Goal: Transaction & Acquisition: Purchase product/service

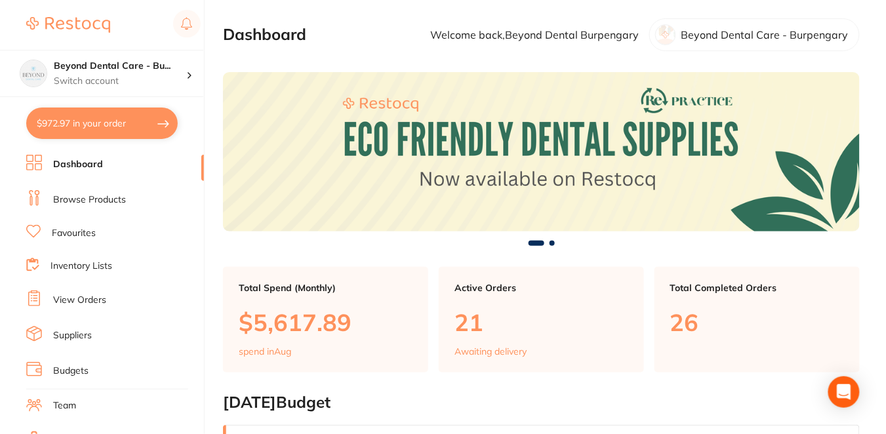
click at [102, 128] on button "$972.97 in your order" at bounding box center [102, 123] width 152 height 31
checkbox input "true"
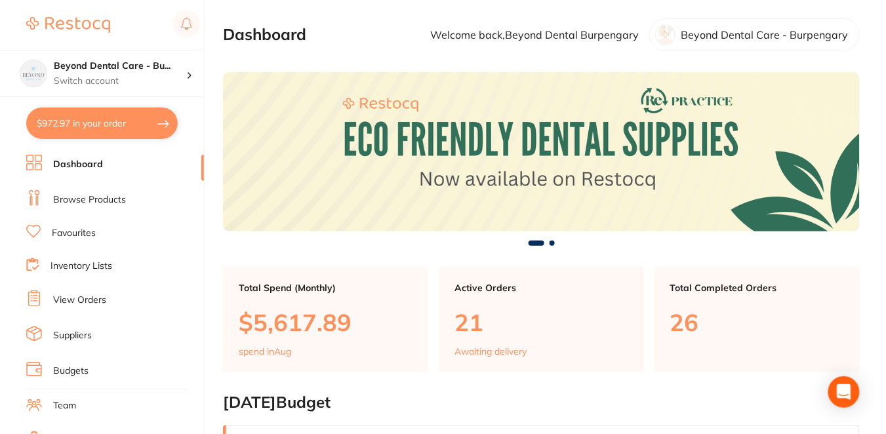
checkbox input "true"
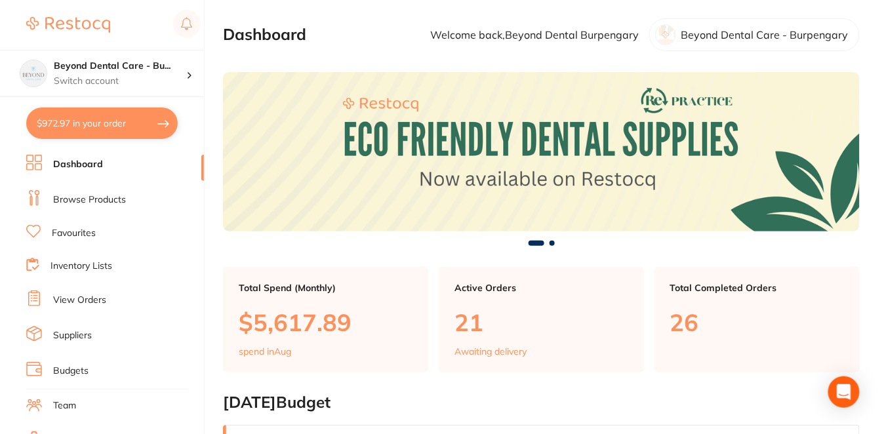
checkbox input "true"
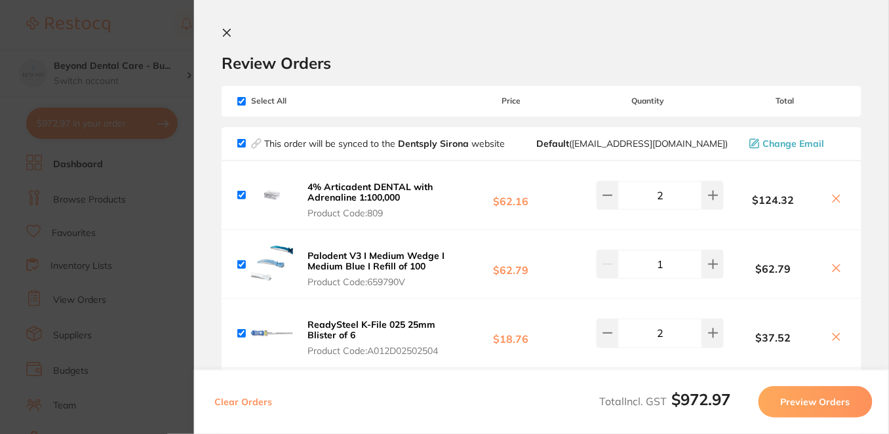
click at [551, 52] on div "Review Orders" at bounding box center [542, 50] width 640 height 45
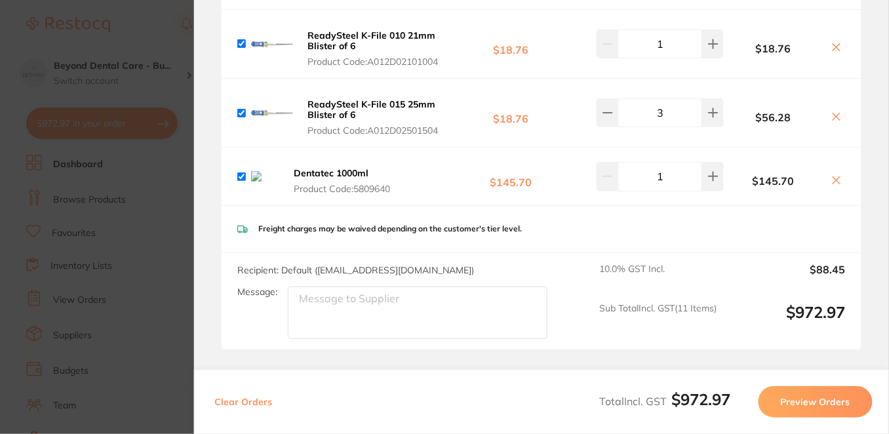
scroll to position [699, 0]
drag, startPoint x: 401, startPoint y: 184, endPoint x: 359, endPoint y: 181, distance: 41.5
click at [359, 183] on span "Product Code: 5809640" at bounding box center [349, 188] width 110 height 10
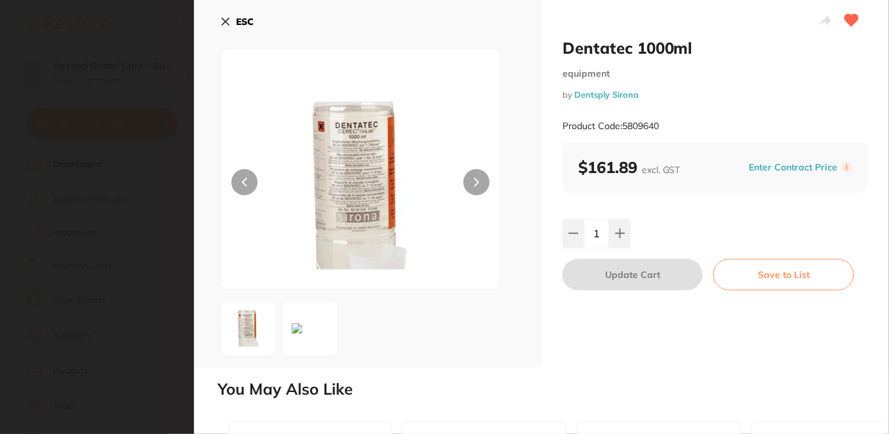
scroll to position [0, 0]
drag, startPoint x: 673, startPoint y: 125, endPoint x: 625, endPoint y: 127, distance: 47.9
click at [623, 127] on div "Product Code: 5809640" at bounding box center [716, 126] width 306 height 32
copy small "5809640"
click at [214, 22] on div "ESC" at bounding box center [368, 183] width 348 height 367
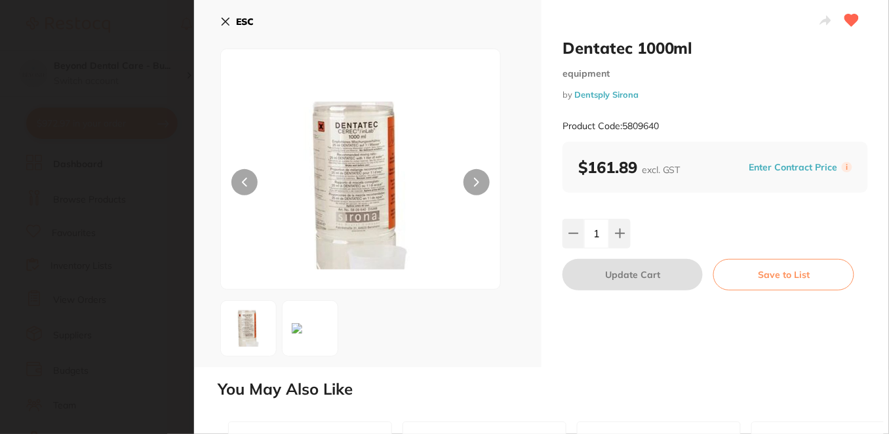
click at [226, 23] on icon at bounding box center [225, 21] width 10 height 10
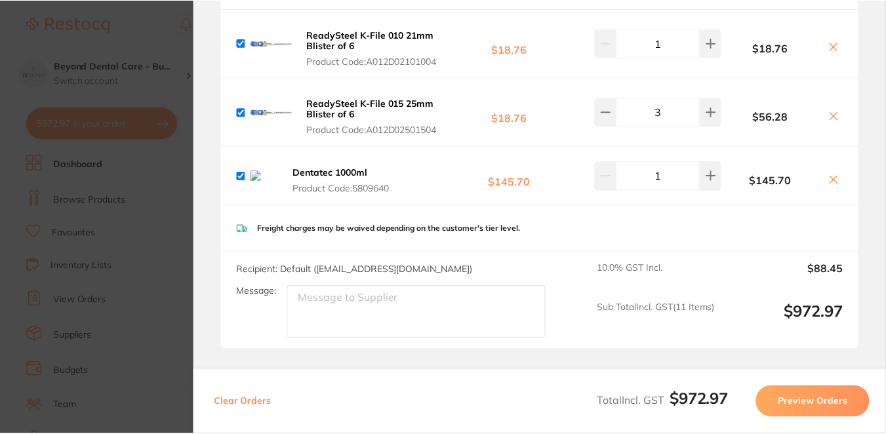
scroll to position [29, 0]
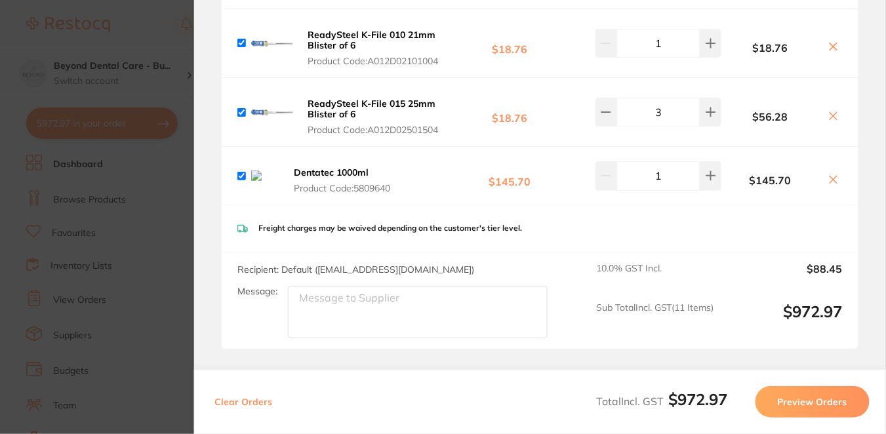
click at [830, 176] on icon at bounding box center [833, 179] width 10 height 10
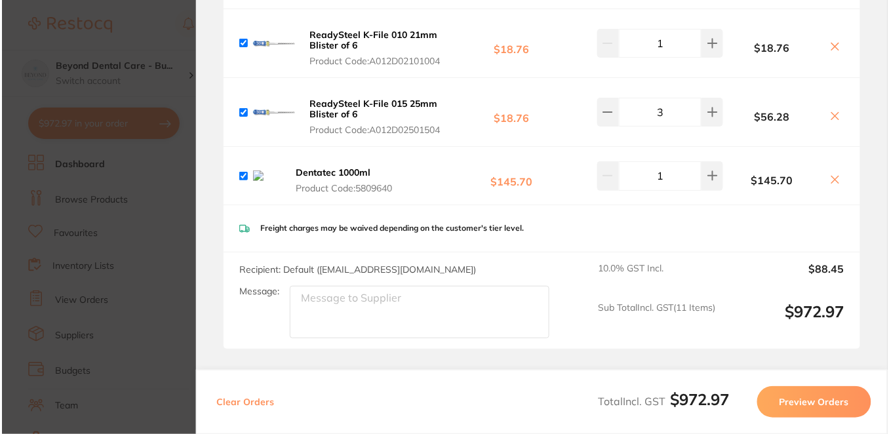
scroll to position [0, 0]
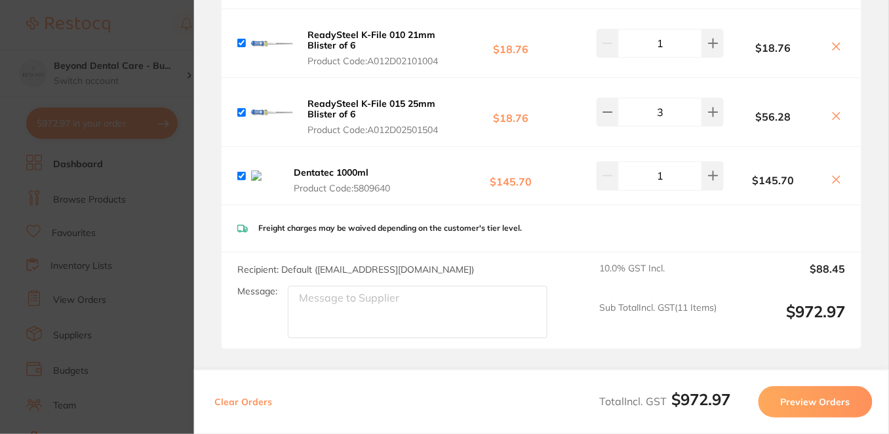
click at [158, 37] on section "Update RRP Set your pre negotiated price for this item. Item Agreed RRP (excl. …" at bounding box center [444, 217] width 889 height 434
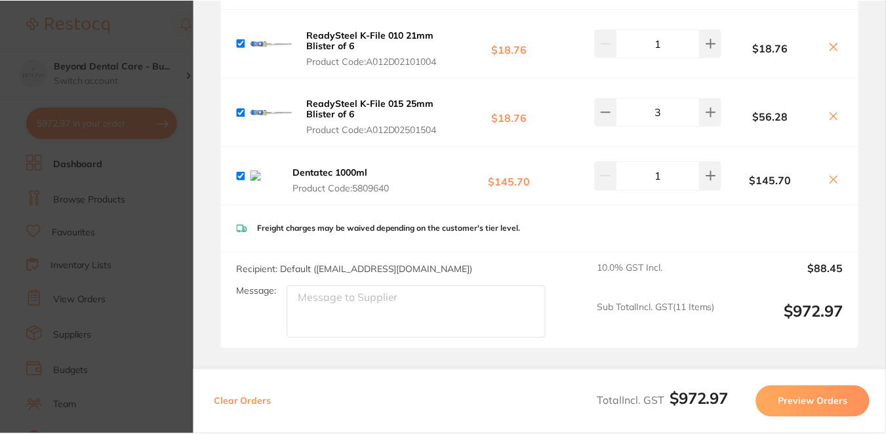
scroll to position [29, 0]
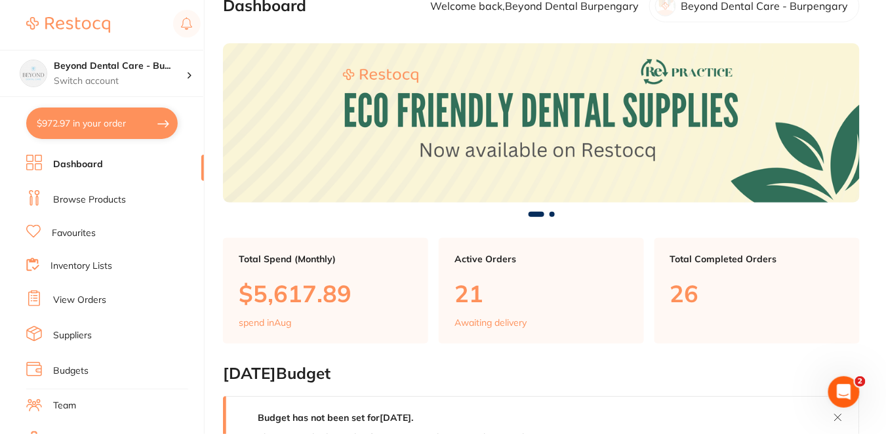
click at [127, 136] on button "$972.97 in your order" at bounding box center [102, 123] width 152 height 31
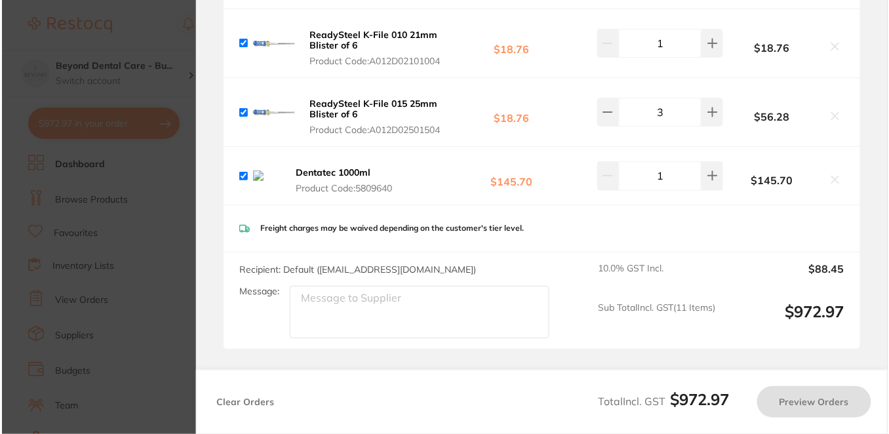
scroll to position [0, 0]
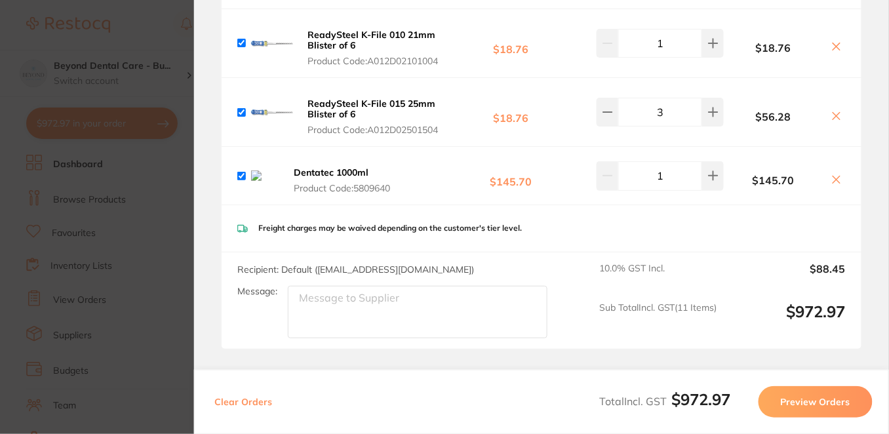
click at [836, 178] on icon at bounding box center [837, 179] width 7 height 7
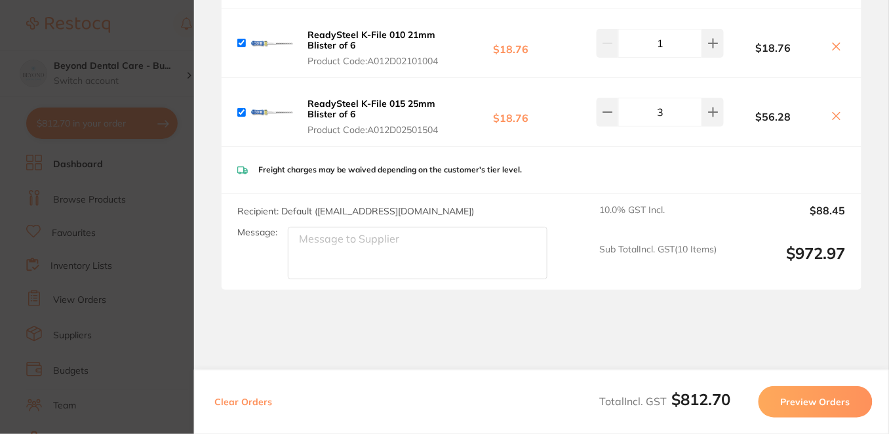
checkbox input "true"
click at [126, 131] on section "Update RRP Set your pre negotiated price for this item. Item Agreed RRP (excl. …" at bounding box center [444, 217] width 889 height 434
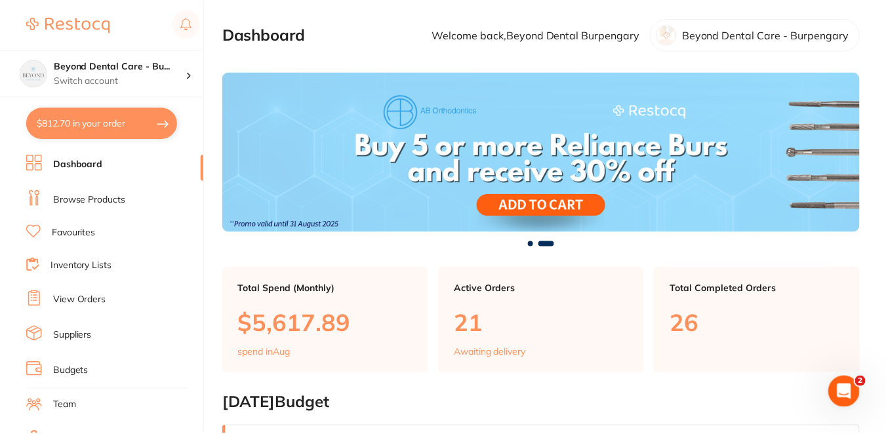
scroll to position [29, 0]
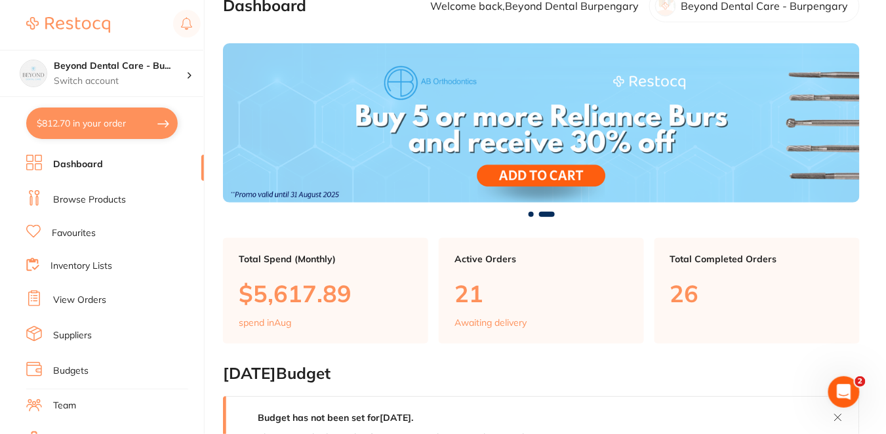
click at [213, 200] on div "$812.70 Beyond Dental Care - Bu... Switch account Beyond Dental Care - Burpenga…" at bounding box center [443, 188] width 886 height 434
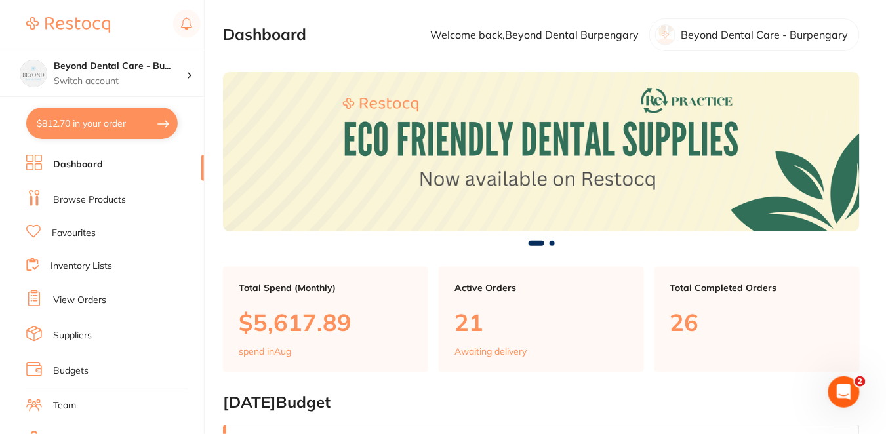
click at [114, 199] on link "Browse Products" at bounding box center [89, 200] width 73 height 13
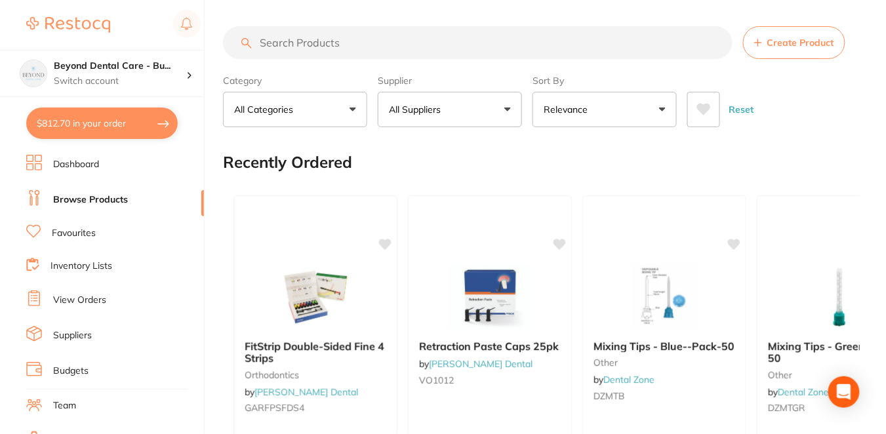
click at [302, 41] on input "search" at bounding box center [478, 42] width 510 height 33
paste input "5809640"
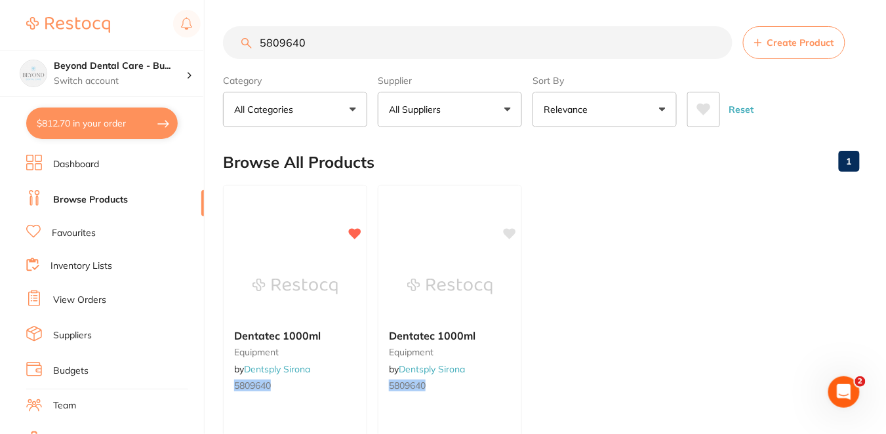
type input "5809640"
click at [417, 155] on div "Browse All Products 1" at bounding box center [541, 162] width 637 height 44
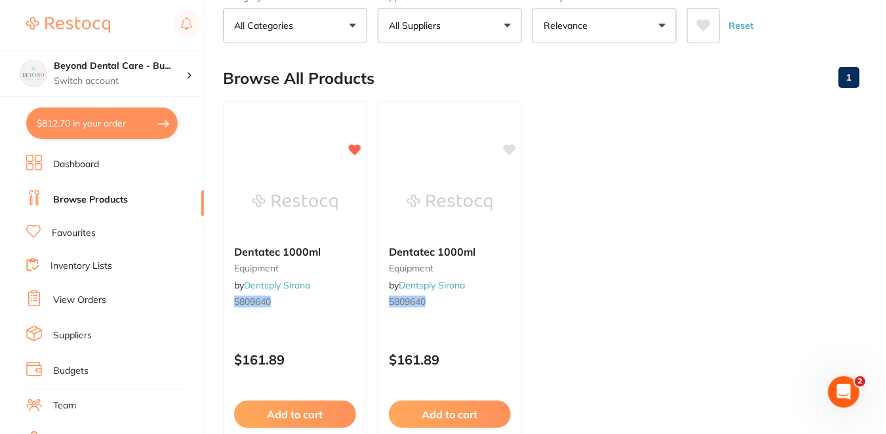
scroll to position [87, 0]
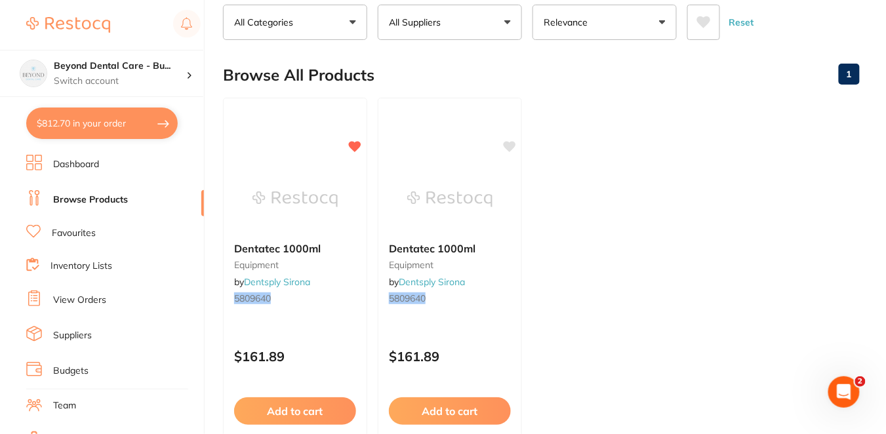
click at [426, 64] on div "Browse All Products 1" at bounding box center [541, 75] width 637 height 44
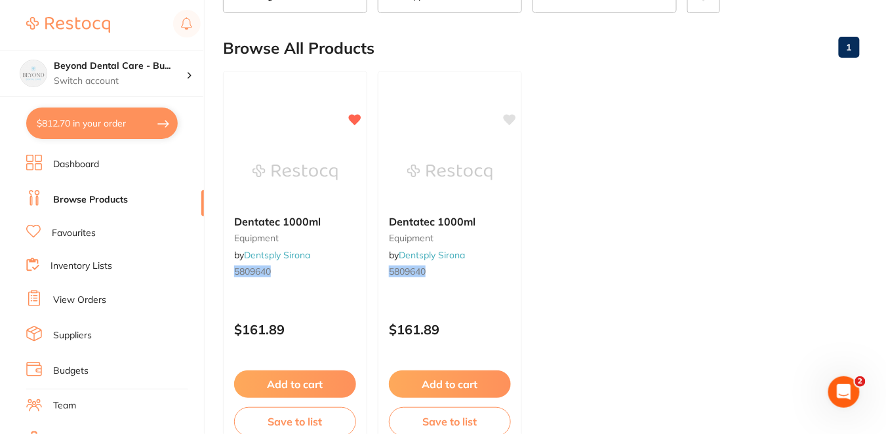
scroll to position [116, 0]
